Goal: Information Seeking & Learning: Find specific fact

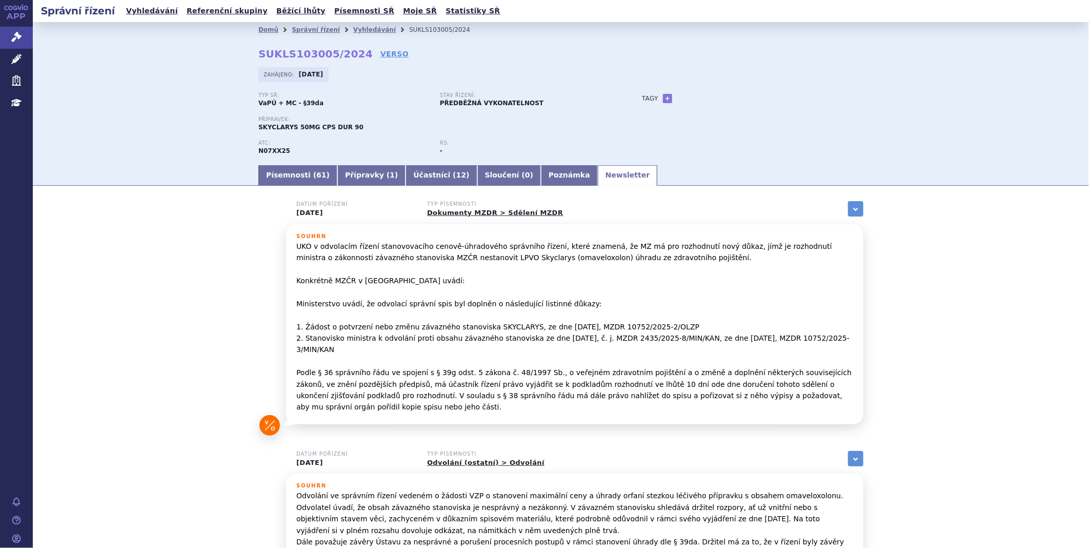
scroll to position [513, 0]
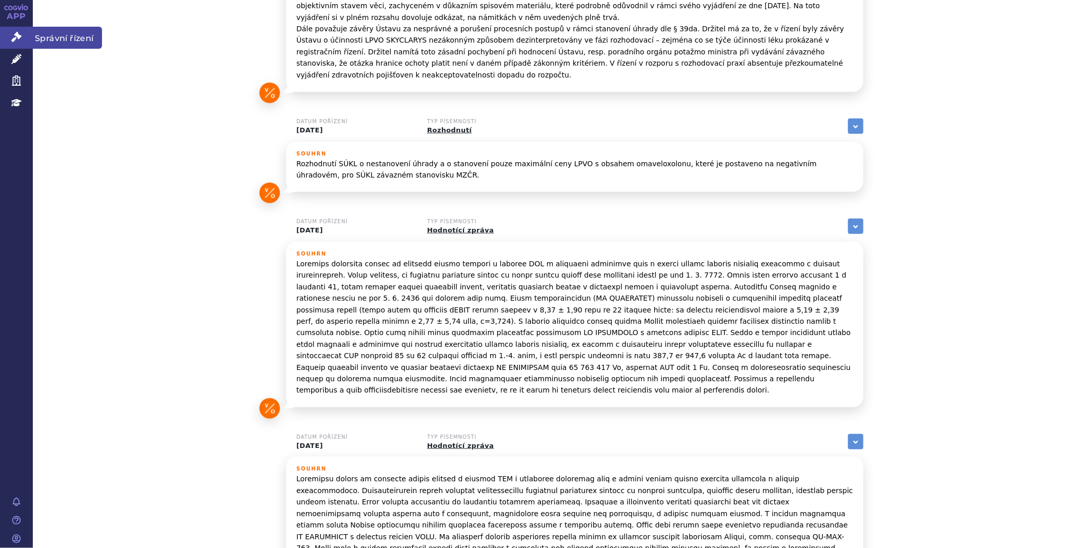
click at [18, 34] on icon at bounding box center [16, 37] width 10 height 10
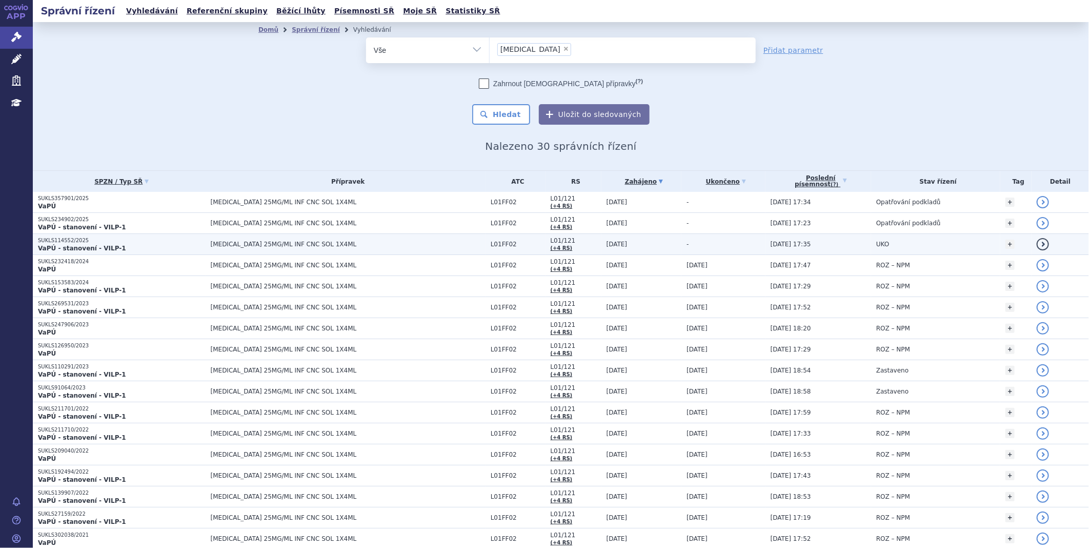
click at [39, 245] on strong "VaPÚ - stanovení - VILP-1" at bounding box center [82, 248] width 88 height 7
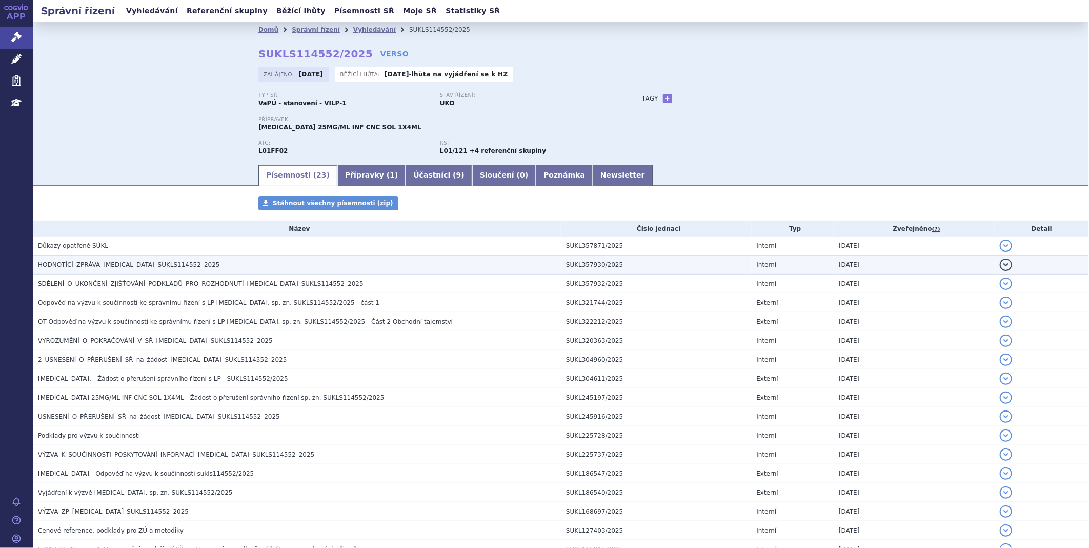
click at [167, 267] on span "HODNOTÍCÍ_ZPRÁVA_KEYTRUDA_SUKLS114552_2025" at bounding box center [129, 264] width 182 height 7
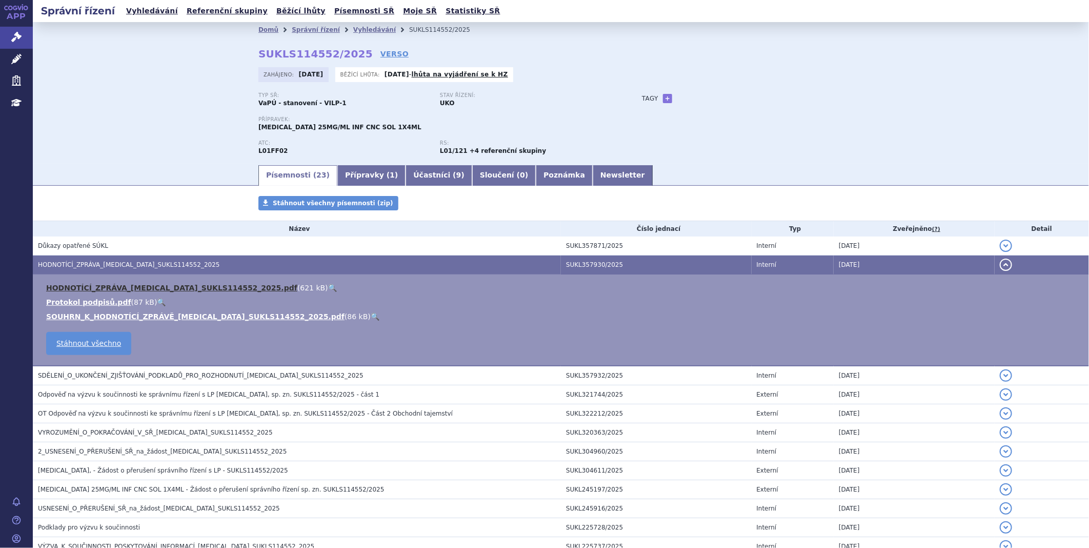
click at [175, 287] on link "HODNOTÍCÍ_ZPRÁVA_KEYTRUDA_SUKLS114552_2025.pdf" at bounding box center [171, 288] width 251 height 8
click at [154, 280] on td "HODNOTÍCÍ_ZPRÁVA_KEYTRUDA_SUKLS114552_2025.pdf ( 621 kB ) 🔍 Protokol podpisů.pd…" at bounding box center [561, 320] width 1057 height 92
click at [140, 287] on link "HODNOTÍCÍ_ZPRÁVA_KEYTRUDA_SUKLS114552_2025.pdf" at bounding box center [171, 288] width 251 height 8
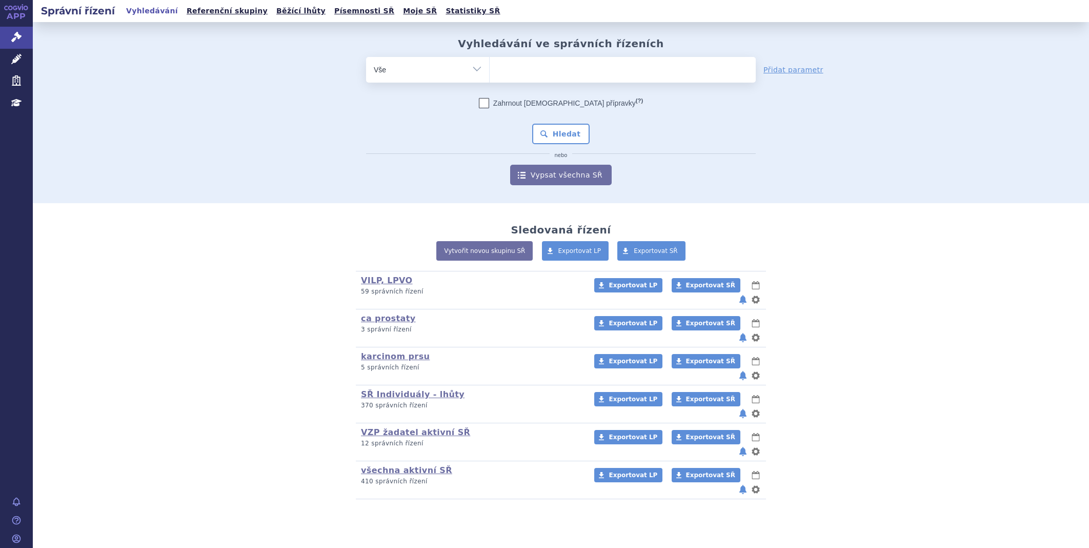
click at [552, 65] on ul at bounding box center [623, 68] width 266 height 22
click at [490, 65] on select at bounding box center [489, 69] width 1 height 26
type input "IQ"
type input "IQI"
type input "IQIR"
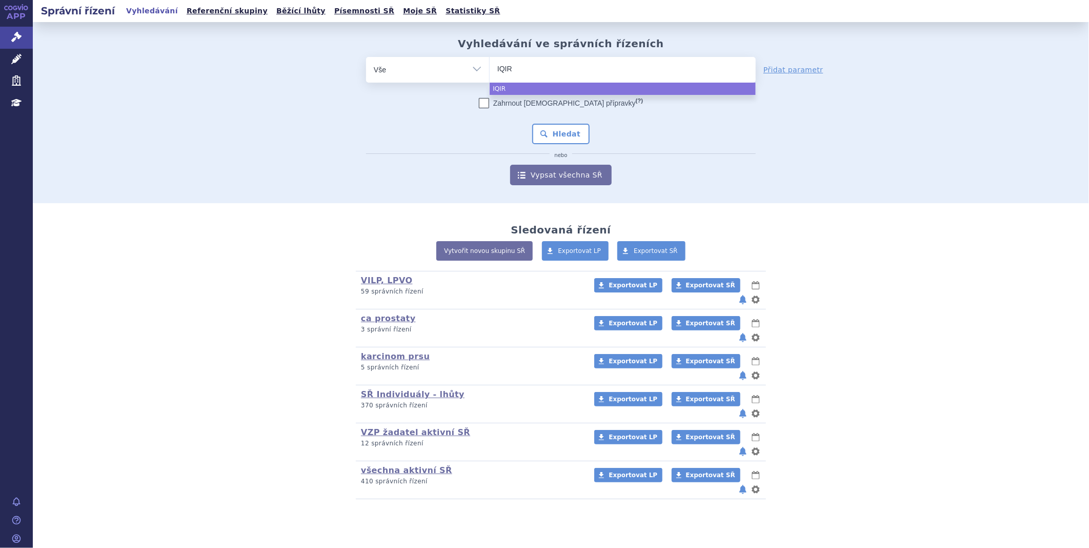
type input "IQIRV"
type input "IQIRVO"
select select "IQIRVO"
click at [560, 130] on button "Hledat" at bounding box center [561, 134] width 58 height 21
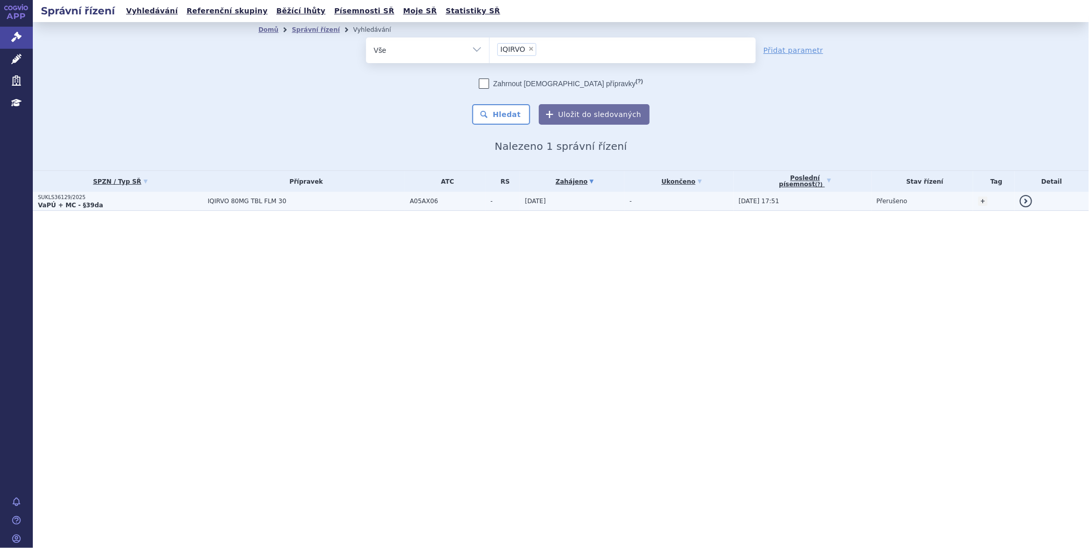
click at [55, 202] on strong "VaPÚ + MC - §39da" at bounding box center [70, 205] width 65 height 7
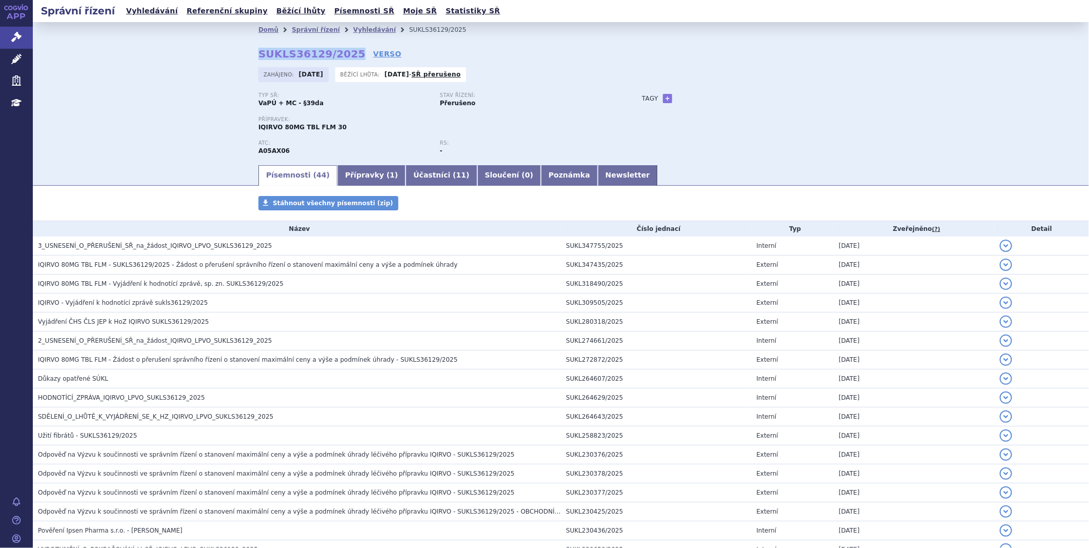
drag, startPoint x: 251, startPoint y: 52, endPoint x: 341, endPoint y: 49, distance: 89.8
click at [341, 49] on div "Domů Správní řízení Vyhledávání SUKLS36129/2025 SUKLS36129/2025 VERSO Zahájeno:…" at bounding box center [561, 100] width 646 height 126
copy strong "SUKLS36129/2025"
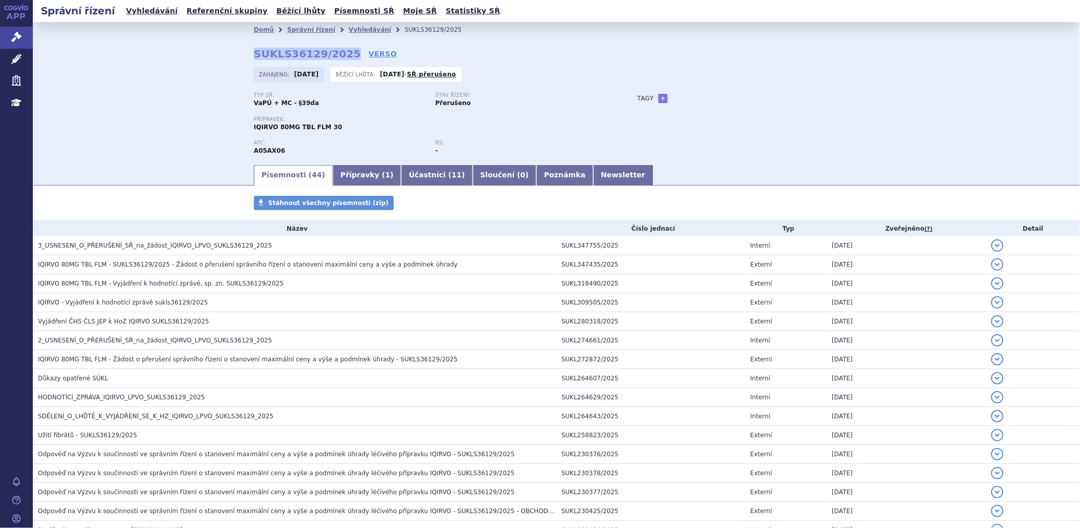
click at [5, 25] on link "APP" at bounding box center [16, 13] width 33 height 27
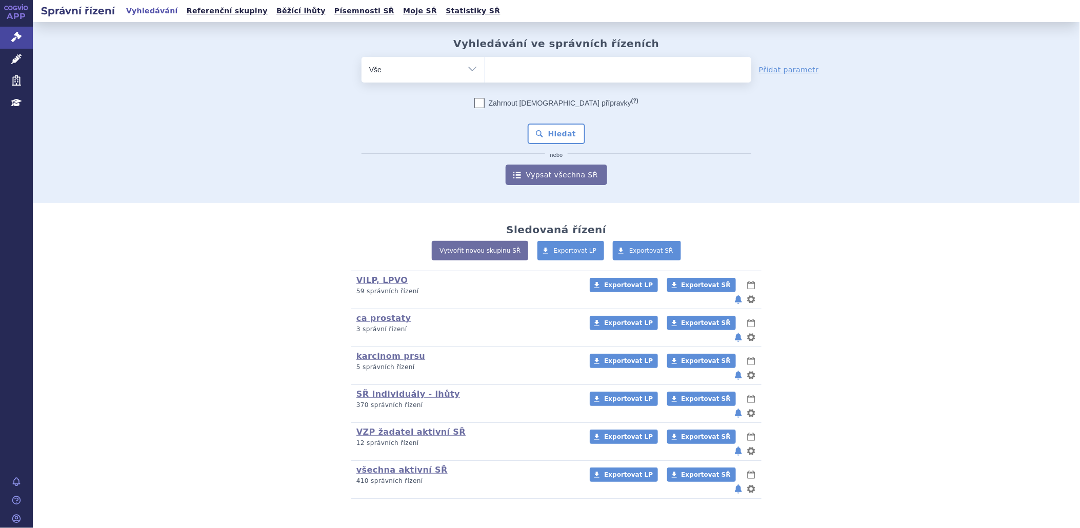
click at [472, 68] on select "Vše Spisová značka Typ SŘ Přípravek/SUKL kód Účastník/Držitel" at bounding box center [423, 68] width 123 height 23
select select "filter-participant"
click at [362, 57] on select "Vše Spisová značka Typ SŘ Přípravek/SUKL kód Účastník/Držitel" at bounding box center [423, 68] width 123 height 23
click at [518, 73] on ul at bounding box center [618, 68] width 266 height 22
click at [485, 73] on select at bounding box center [485, 69] width 1 height 26
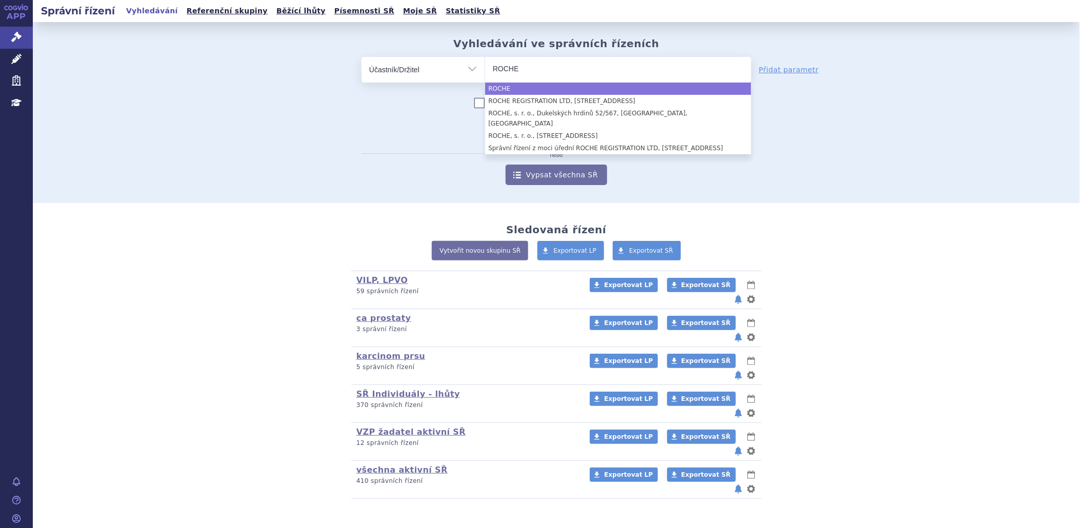
type input "ROCHE"
select select "ROCHE"
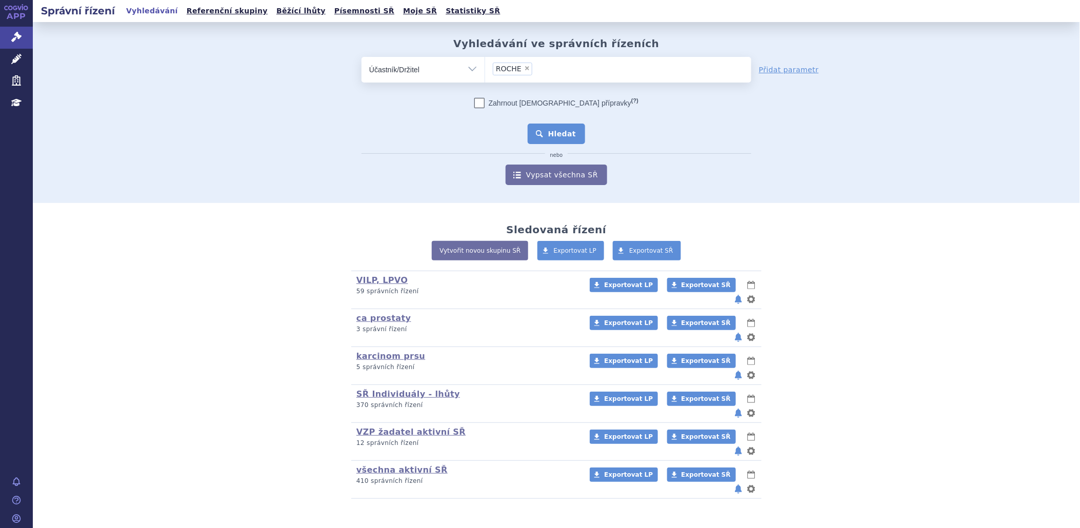
click at [559, 131] on button "Hledat" at bounding box center [557, 134] width 58 height 21
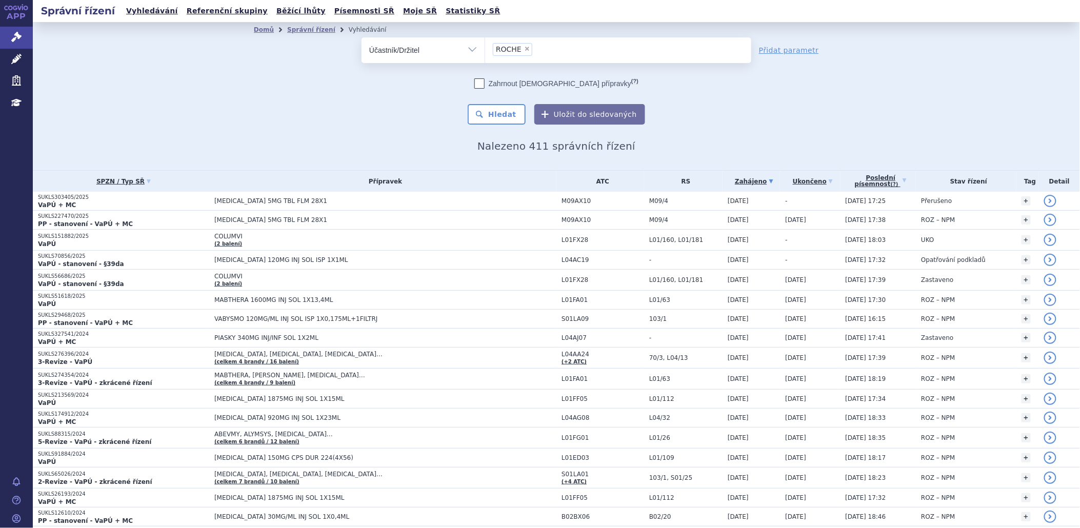
click at [524, 51] on span "×" at bounding box center [527, 49] width 6 height 6
click at [485, 51] on select "ROCHE" at bounding box center [485, 50] width 1 height 26
select select
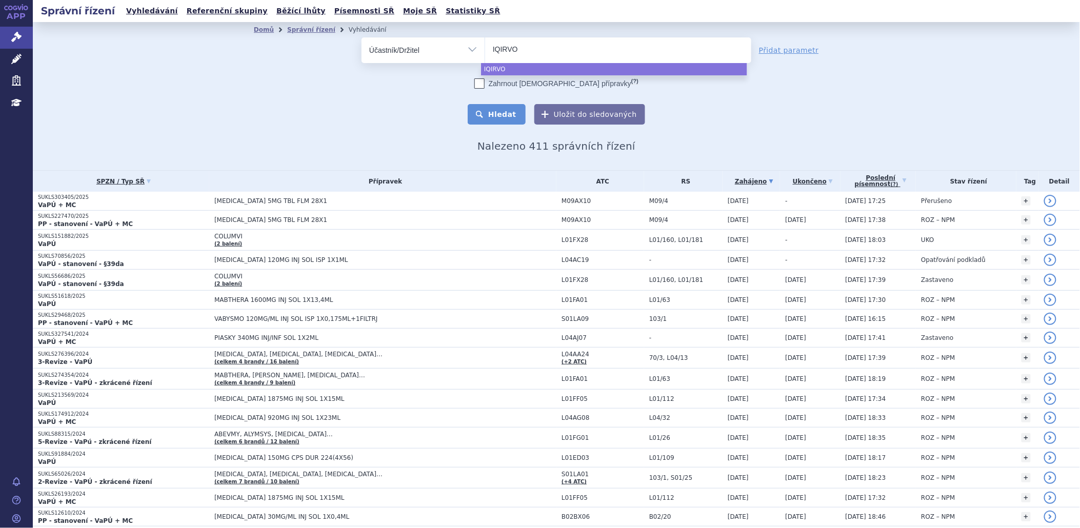
type input "IQIRVO"
select select "IQIRVO"
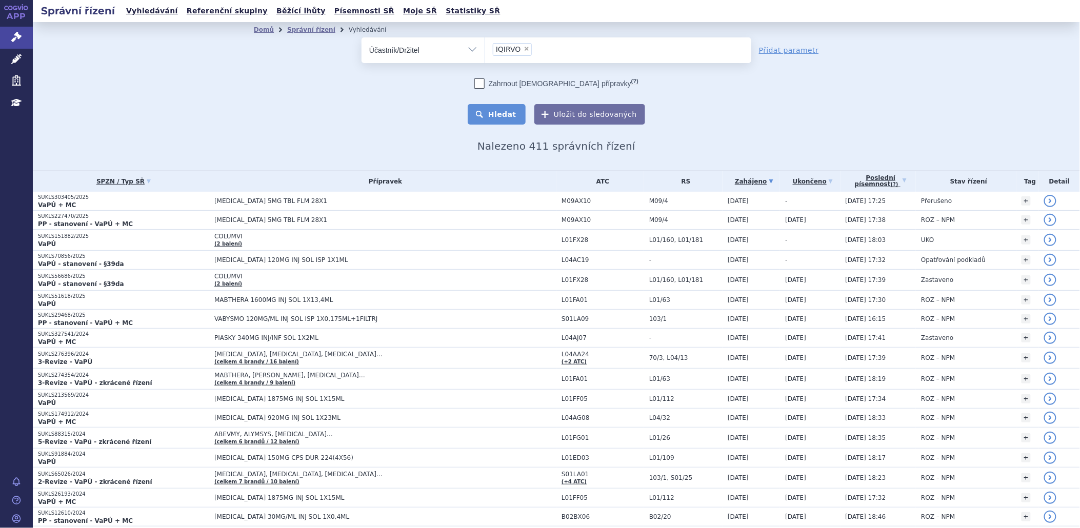
click at [506, 116] on button "Hledat" at bounding box center [497, 114] width 58 height 21
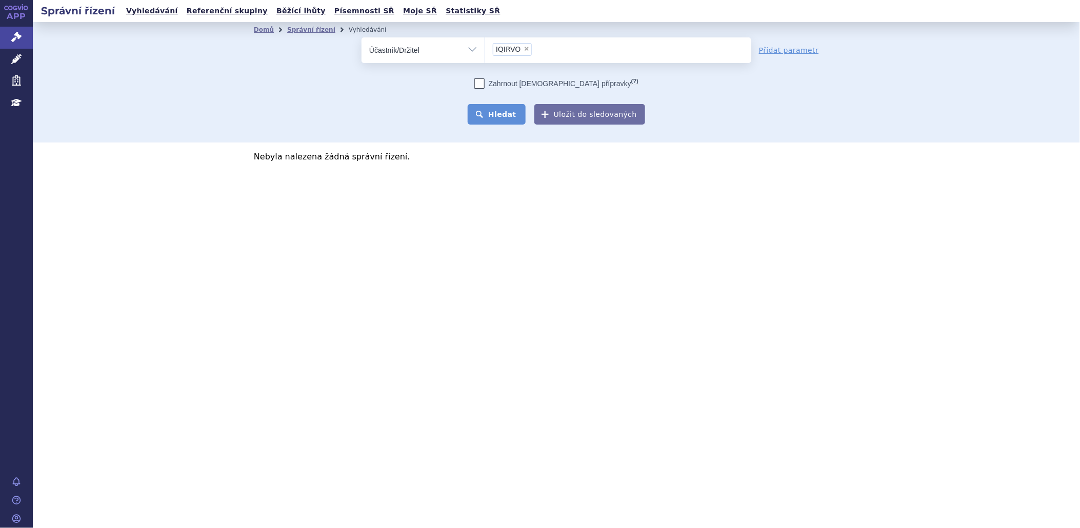
click at [484, 115] on button "Hledat" at bounding box center [497, 114] width 58 height 21
click at [524, 50] on span "×" at bounding box center [527, 49] width 6 height 6
click at [485, 50] on select "IQIRVO" at bounding box center [485, 50] width 1 height 26
select select
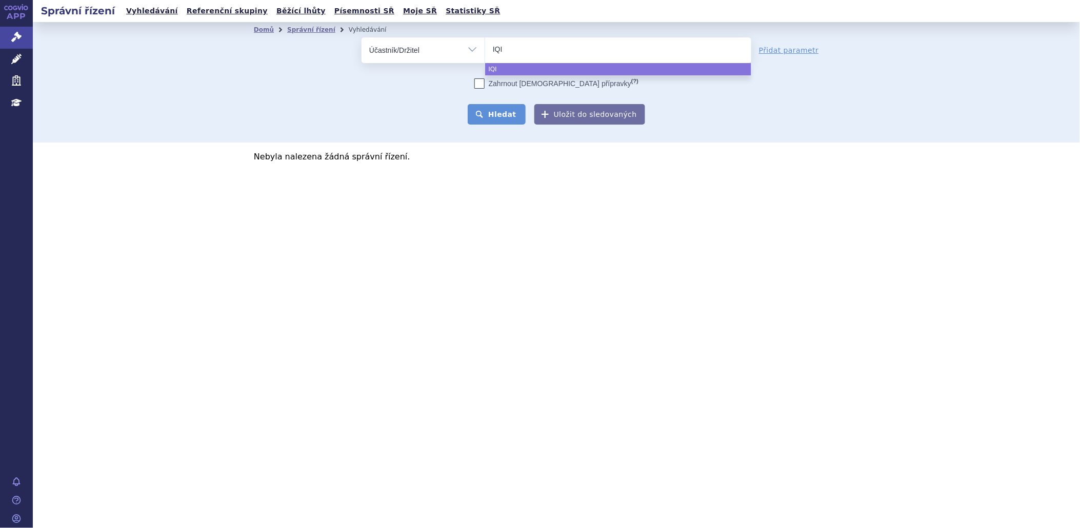
type input "IQI"
select select "IQI"
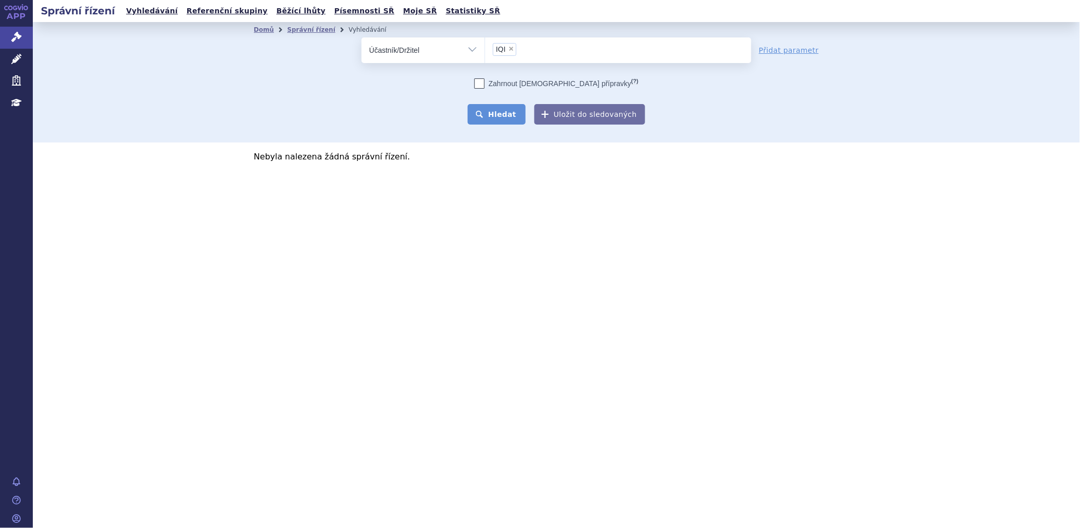
click at [491, 122] on button "Hledat" at bounding box center [497, 114] width 58 height 21
click at [516, 53] on ul "× IQI" at bounding box center [618, 48] width 266 height 23
click at [485, 53] on select "IQI" at bounding box center [485, 50] width 1 height 26
click at [474, 48] on select "Vše Spisová značka Typ SŘ Přípravek/SUKL kód Účastník/Držitel" at bounding box center [423, 48] width 123 height 23
select select "filter-all"
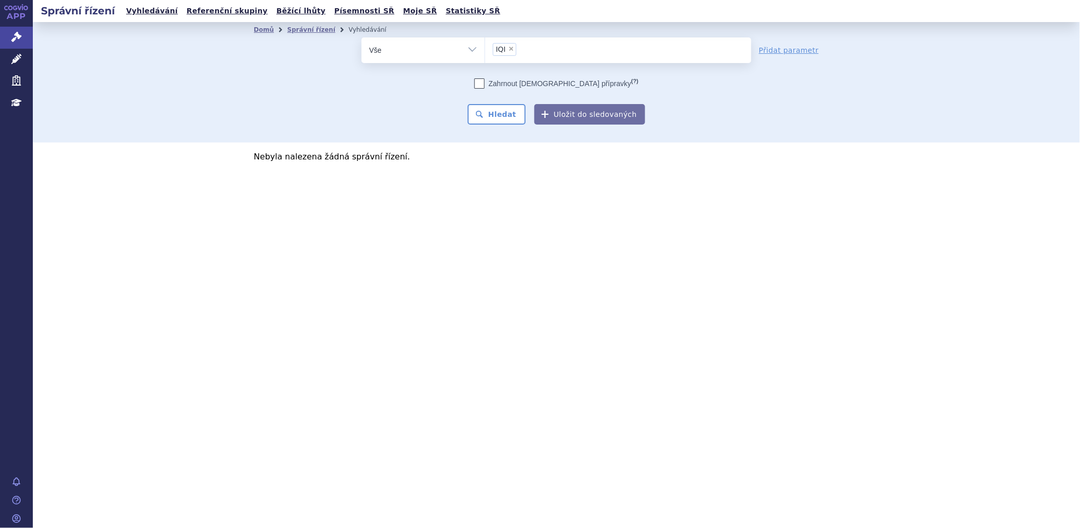
click at [362, 37] on select "Vše Spisová značka Typ SŘ Přípravek/SUKL kód Účastník/Držitel" at bounding box center [423, 48] width 123 height 23
click at [494, 49] on input "search" at bounding box center [496, 49] width 6 height 13
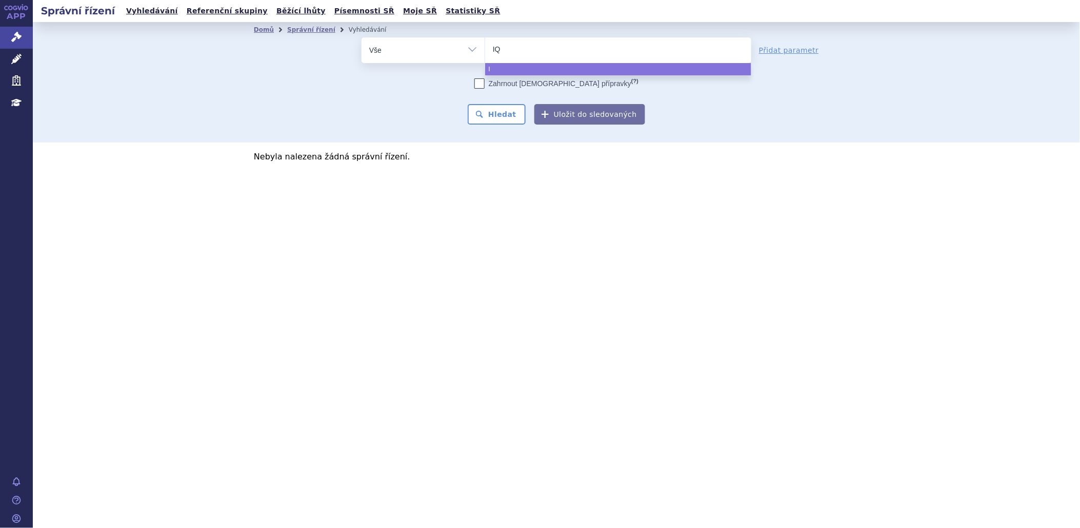
type input "IQI"
select select "IQI"
click at [483, 113] on button "Hledat" at bounding box center [497, 114] width 58 height 21
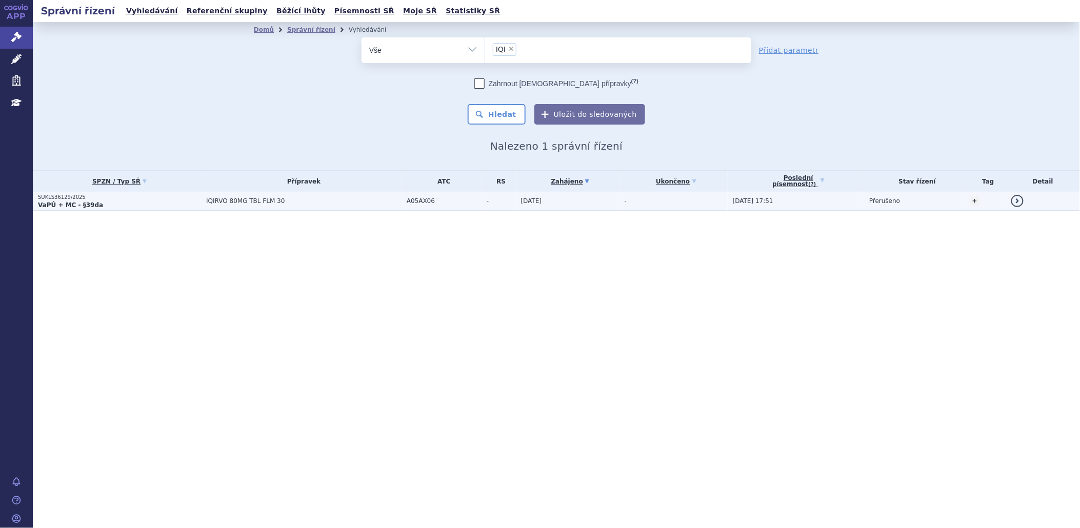
click at [47, 204] on strong "VaPÚ + MC - §39da" at bounding box center [70, 205] width 65 height 7
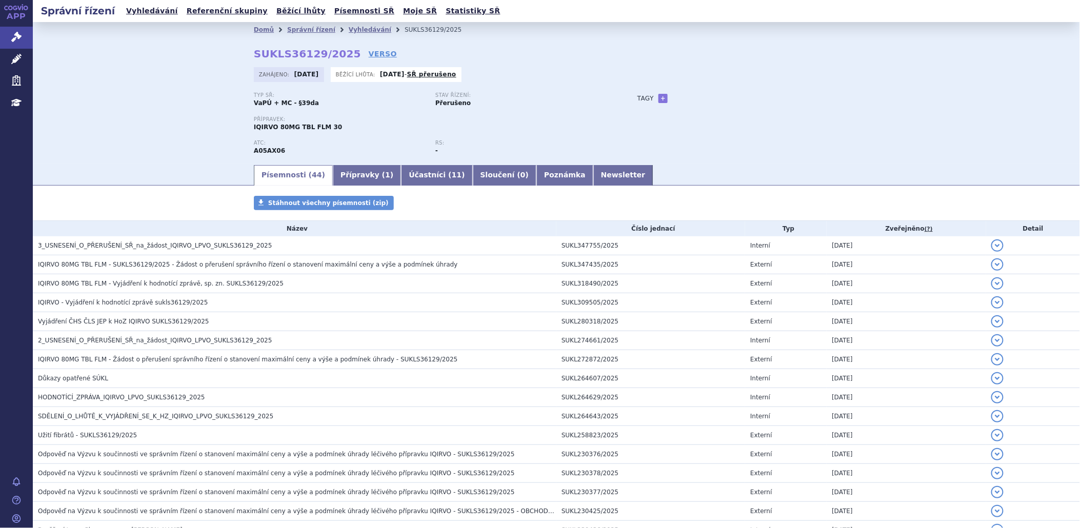
drag, startPoint x: 247, startPoint y: 51, endPoint x: 341, endPoint y: 54, distance: 94.4
click at [341, 54] on div "Domů Správní řízení Vyhledávání SUKLS36129/2025 SUKLS36129/2025 VERSO [GEOGRAPH…" at bounding box center [556, 100] width 646 height 126
drag, startPoint x: 249, startPoint y: 52, endPoint x: 339, endPoint y: 55, distance: 89.8
click at [339, 55] on div "Domů Správní řízení Vyhledávání SUKLS36129/2025 SUKLS36129/2025 VERSO [GEOGRAPH…" at bounding box center [556, 100] width 646 height 126
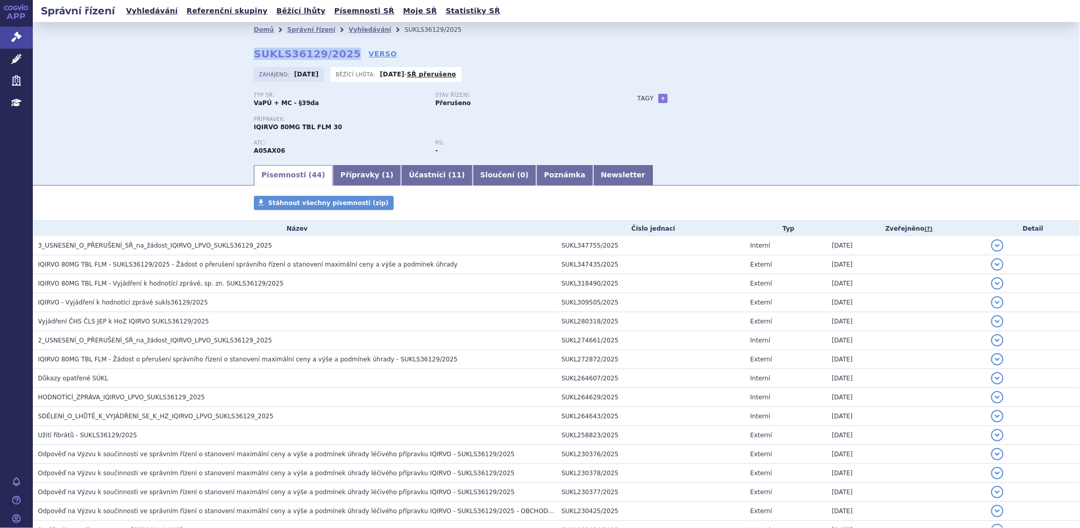
copy strong "SUKLS36129/2025"
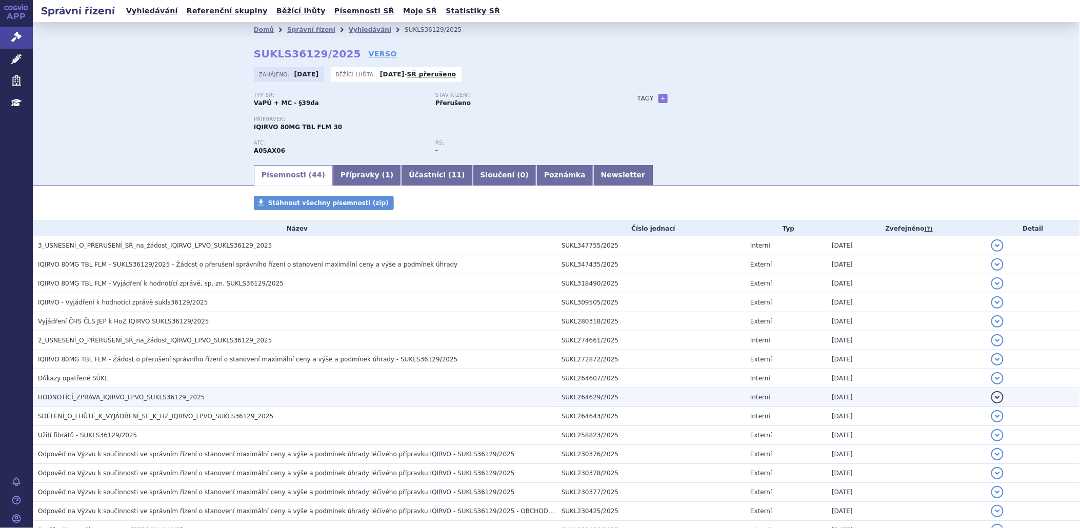
click at [155, 403] on h3 "HODNOTÍCÍ_ZPRÁVA_IQIRVO_LPVO_SUKLS36129_2025" at bounding box center [297, 397] width 519 height 10
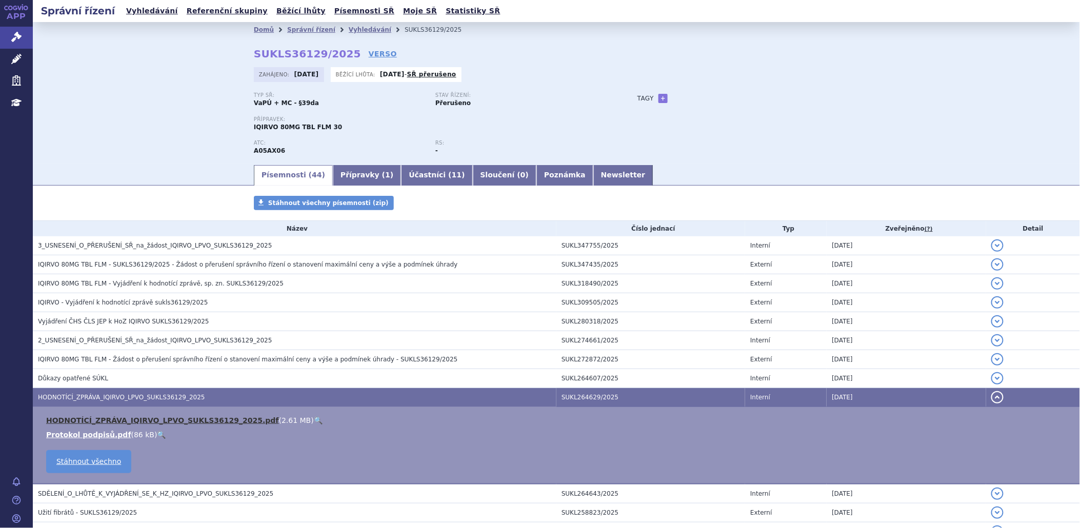
click at [153, 425] on link "HODNOTÍCÍ_ZPRÁVA_IQIRVO_LPVO_SUKLS36129_2025.pdf" at bounding box center [162, 420] width 233 height 8
click at [349, 178] on link "Přípravky ( 1 )" at bounding box center [367, 175] width 68 height 21
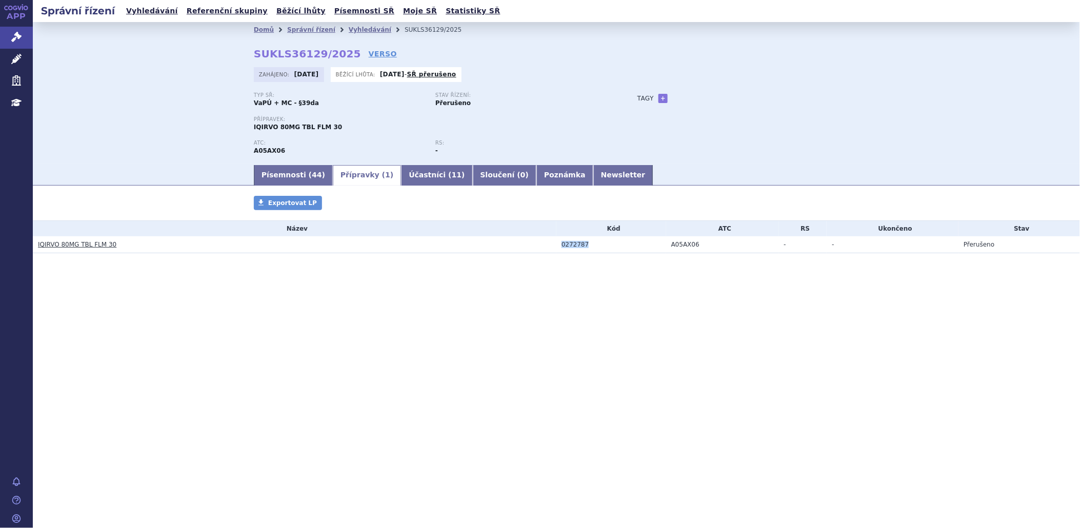
drag, startPoint x: 588, startPoint y: 250, endPoint x: 561, endPoint y: 248, distance: 27.2
click at [561, 248] on td "0272787" at bounding box center [612, 244] width 110 height 17
copy div "0272787"
click at [254, 131] on span "IQIRVO 80MG TBL FLM 30" at bounding box center [298, 127] width 88 height 7
drag, startPoint x: 253, startPoint y: 126, endPoint x: 274, endPoint y: 127, distance: 21.5
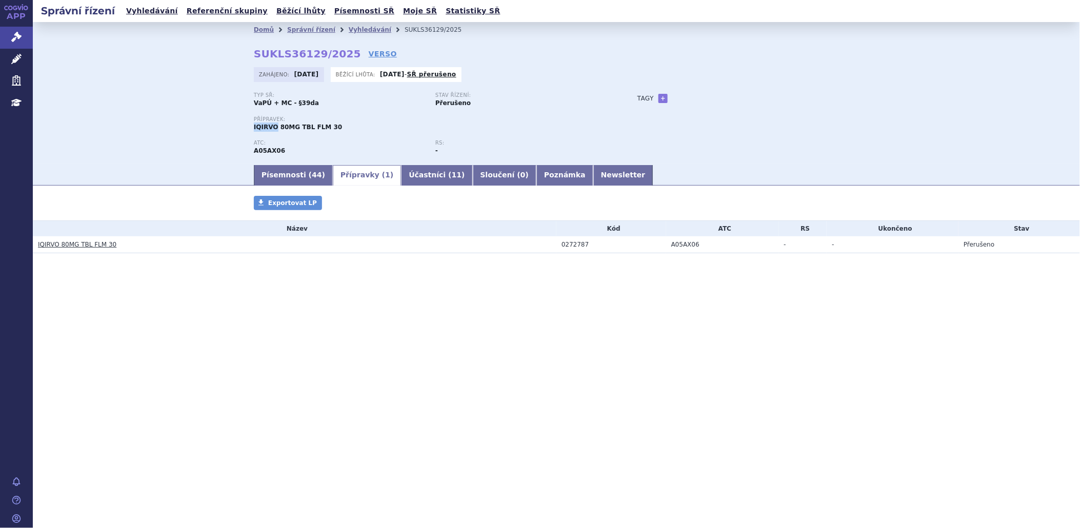
click at [274, 127] on div "Domů Správní řízení Vyhledávání SUKLS36129/2025 SUKLS36129/2025 VERSO [GEOGRAPH…" at bounding box center [556, 100] width 646 height 126
copy span "IQIRVO"
drag, startPoint x: 110, startPoint y: 244, endPoint x: 60, endPoint y: 249, distance: 50.5
click at [60, 249] on h3 "IQIRVO 80MG TBL FLM 30" at bounding box center [297, 245] width 519 height 10
copy link "80MG TBL FLM 30"
